Goal: Task Accomplishment & Management: Manage account settings

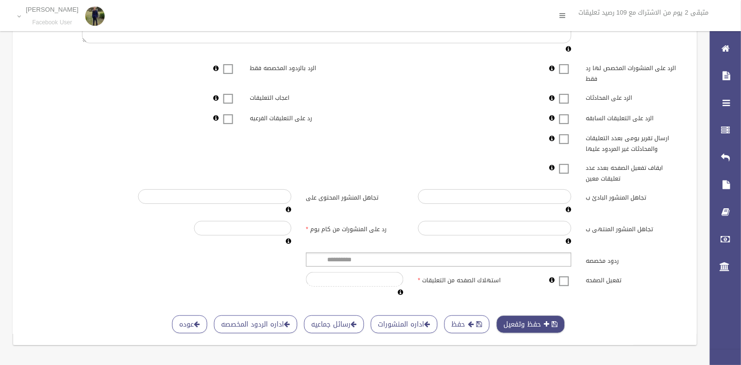
scroll to position [213, 0]
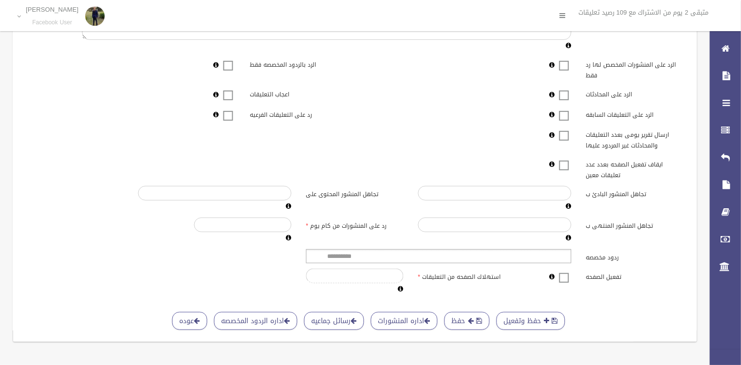
click at [560, 272] on span at bounding box center [564, 272] width 15 height 0
click at [476, 317] on span "submit" at bounding box center [479, 320] width 6 height 7
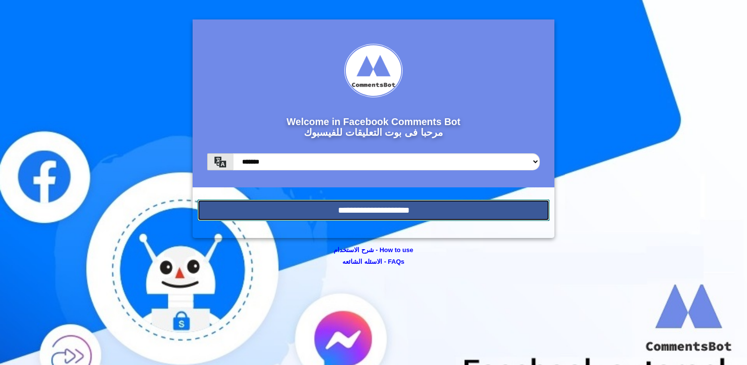
click at [386, 210] on input "**********" at bounding box center [374, 210] width 352 height 21
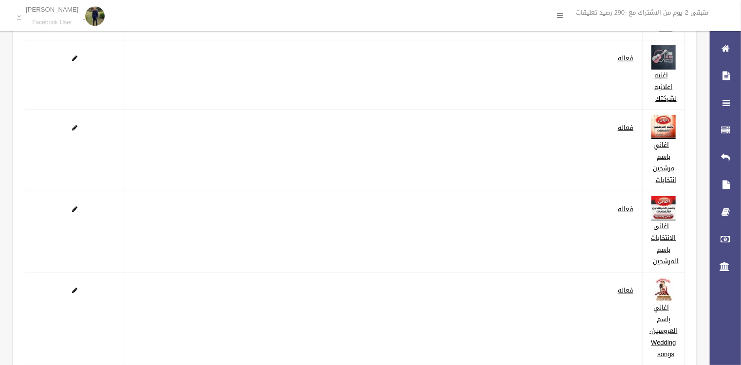
scroll to position [228, 0]
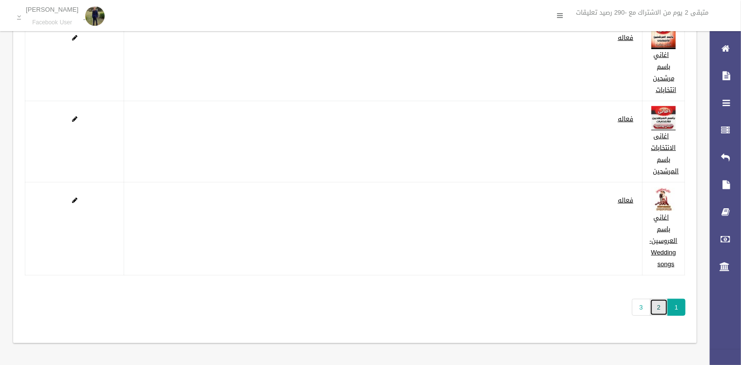
click at [654, 304] on link "2" at bounding box center [659, 307] width 18 height 17
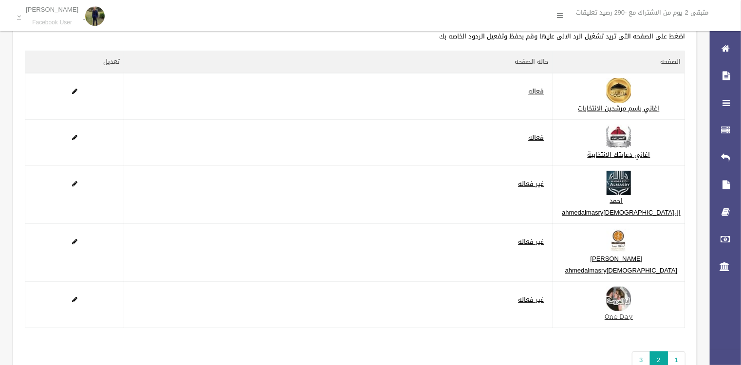
scroll to position [123, 0]
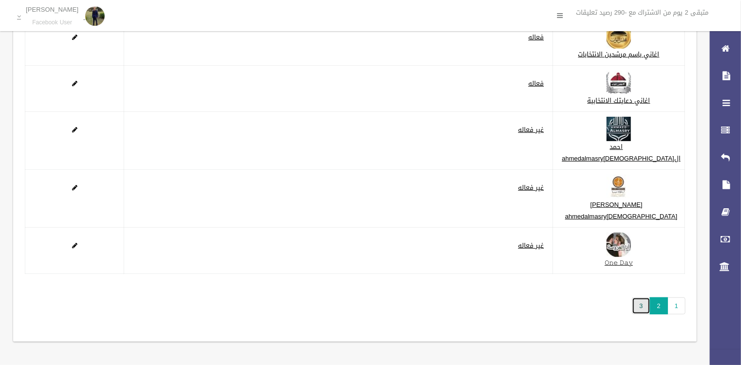
click at [640, 309] on link "3" at bounding box center [641, 305] width 18 height 17
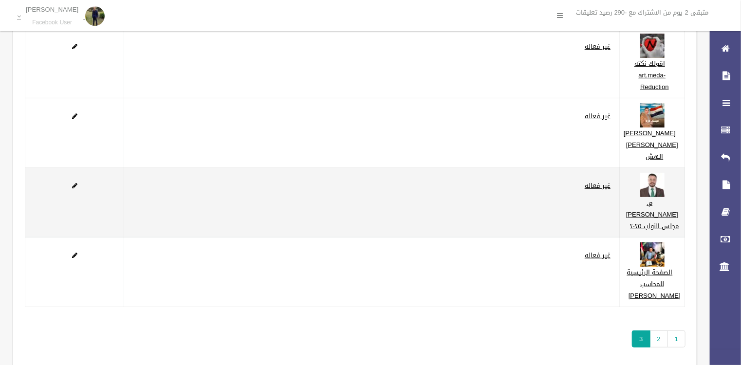
scroll to position [182, 0]
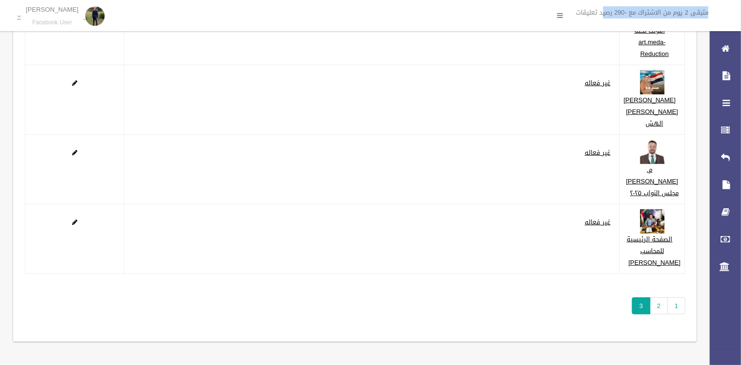
drag, startPoint x: 724, startPoint y: 12, endPoint x: 600, endPoint y: 18, distance: 124.2
click at [600, 18] on div "متبقى 2 يوم من الاشتراك مع -290 رصيد تعليقات" at bounding box center [636, 15] width 208 height 31
copy li "متبقى 2 يوم من الاشتراك مع -290 رصي"
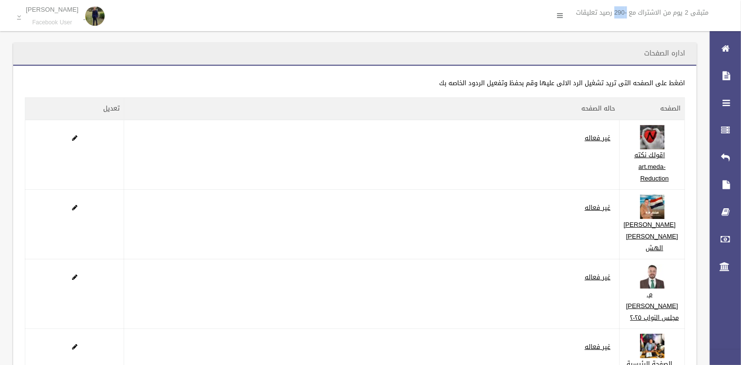
drag, startPoint x: 624, startPoint y: 12, endPoint x: 612, endPoint y: 16, distance: 12.6
click at [612, 16] on li "متبقى 2 يوم من الاشتراك مع -290 رصيد تعليقات" at bounding box center [645, 12] width 139 height 25
copy li "-290"
